Goal: Task Accomplishment & Management: Manage account settings

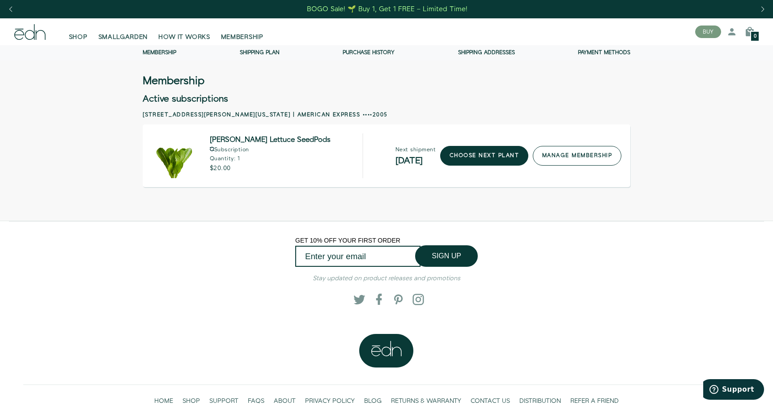
click at [537, 161] on link "manage membership" at bounding box center [577, 156] width 89 height 20
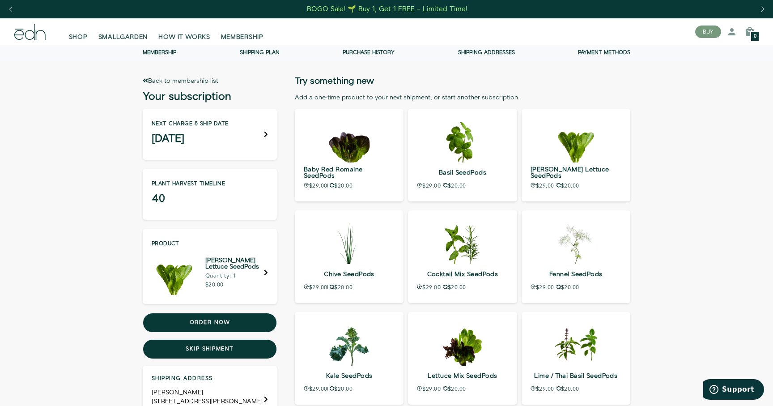
click at [269, 49] on link "Shipping Plan" at bounding box center [260, 53] width 40 height 8
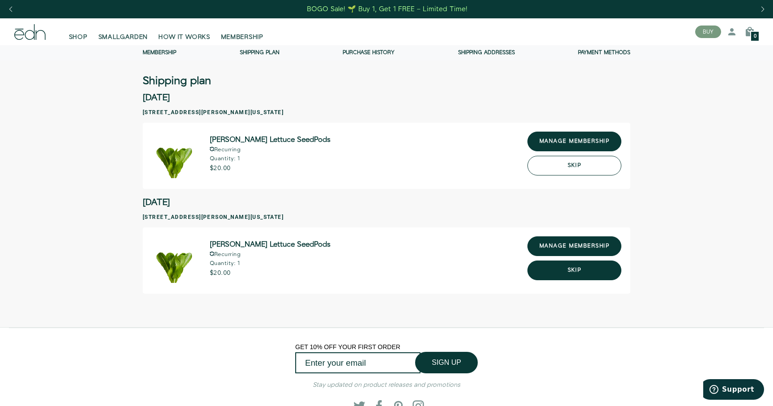
click at [567, 166] on button "Skip" at bounding box center [574, 166] width 94 height 20
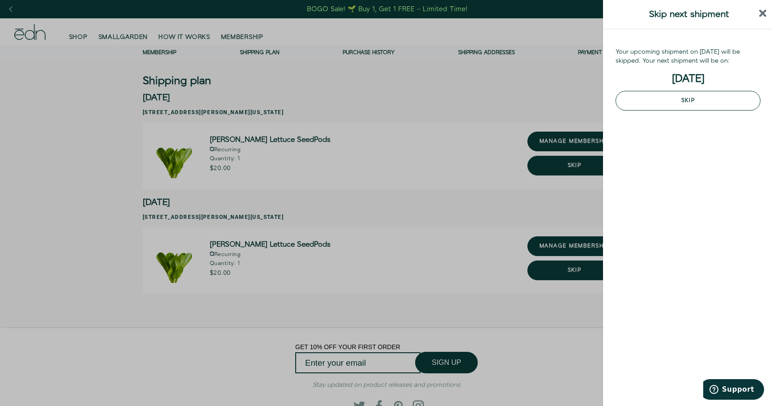
click at [686, 96] on button "Skip" at bounding box center [688, 101] width 145 height 20
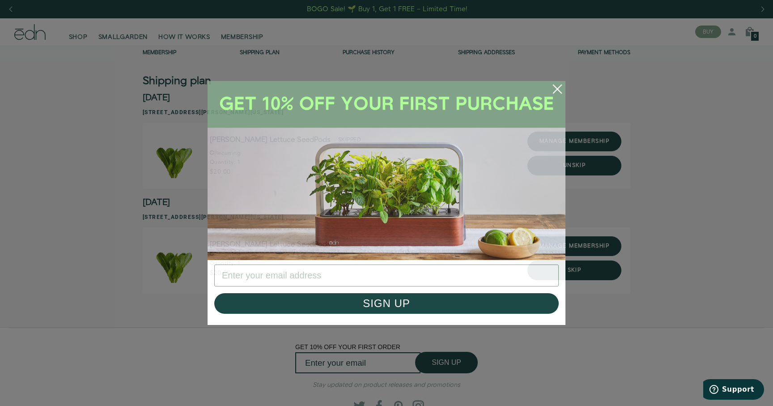
click at [564, 89] on circle "Close dialog" at bounding box center [558, 89] width 20 height 20
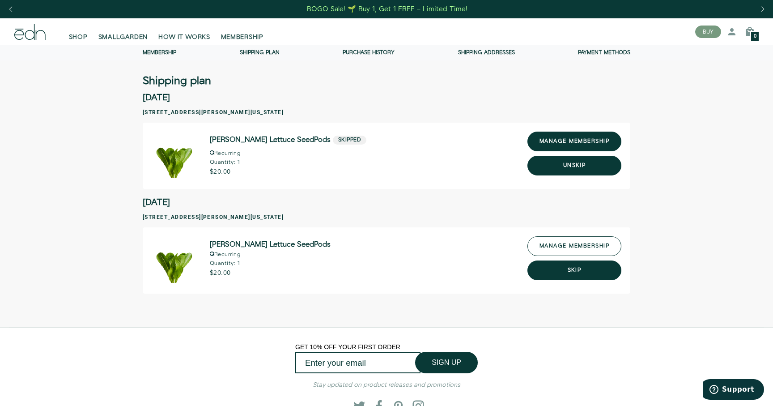
click at [576, 255] on link "manage membership" at bounding box center [574, 246] width 94 height 20
